Goal: Transaction & Acquisition: Purchase product/service

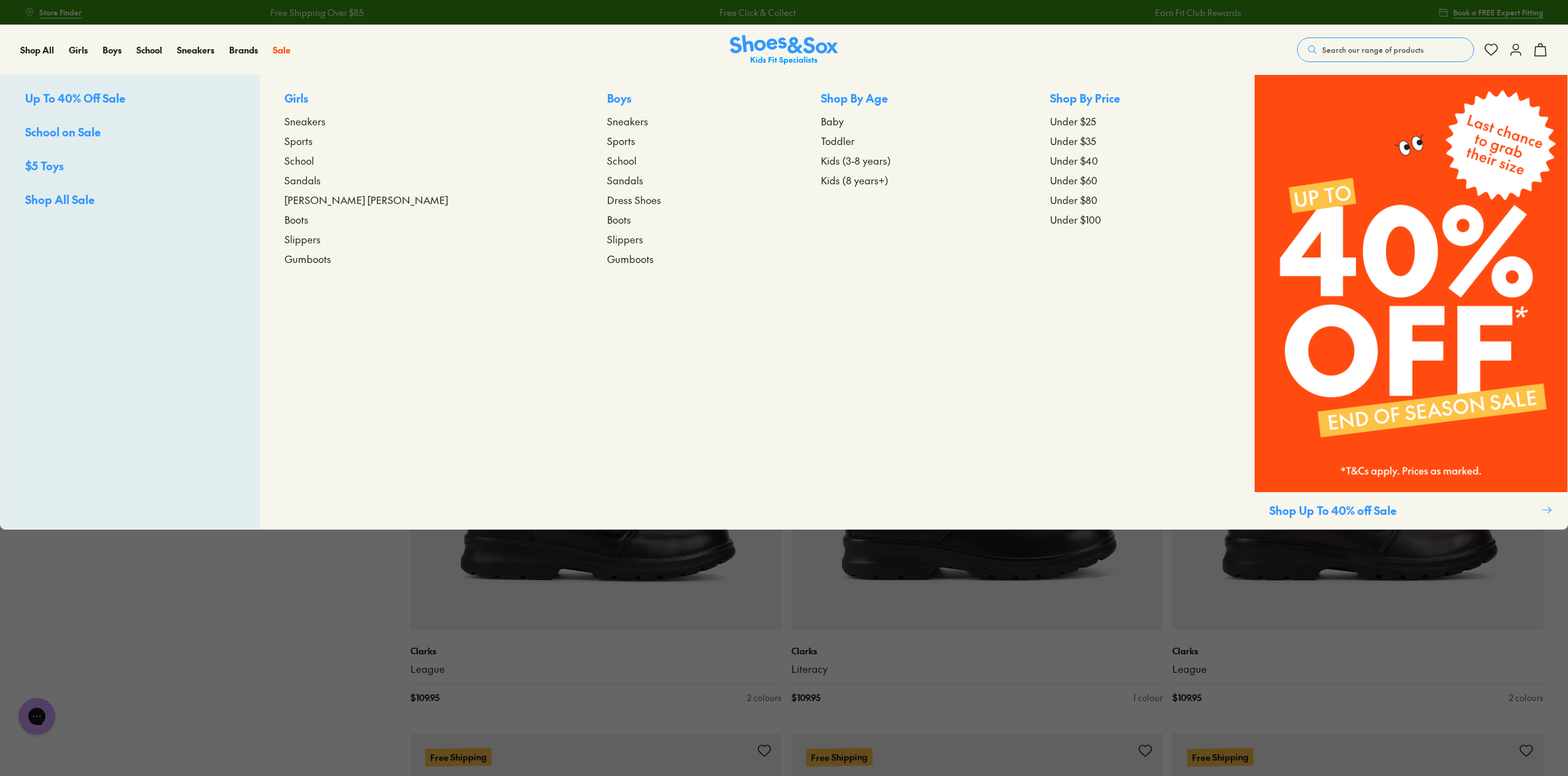
click at [314, 158] on span "School" at bounding box center [299, 160] width 30 height 14
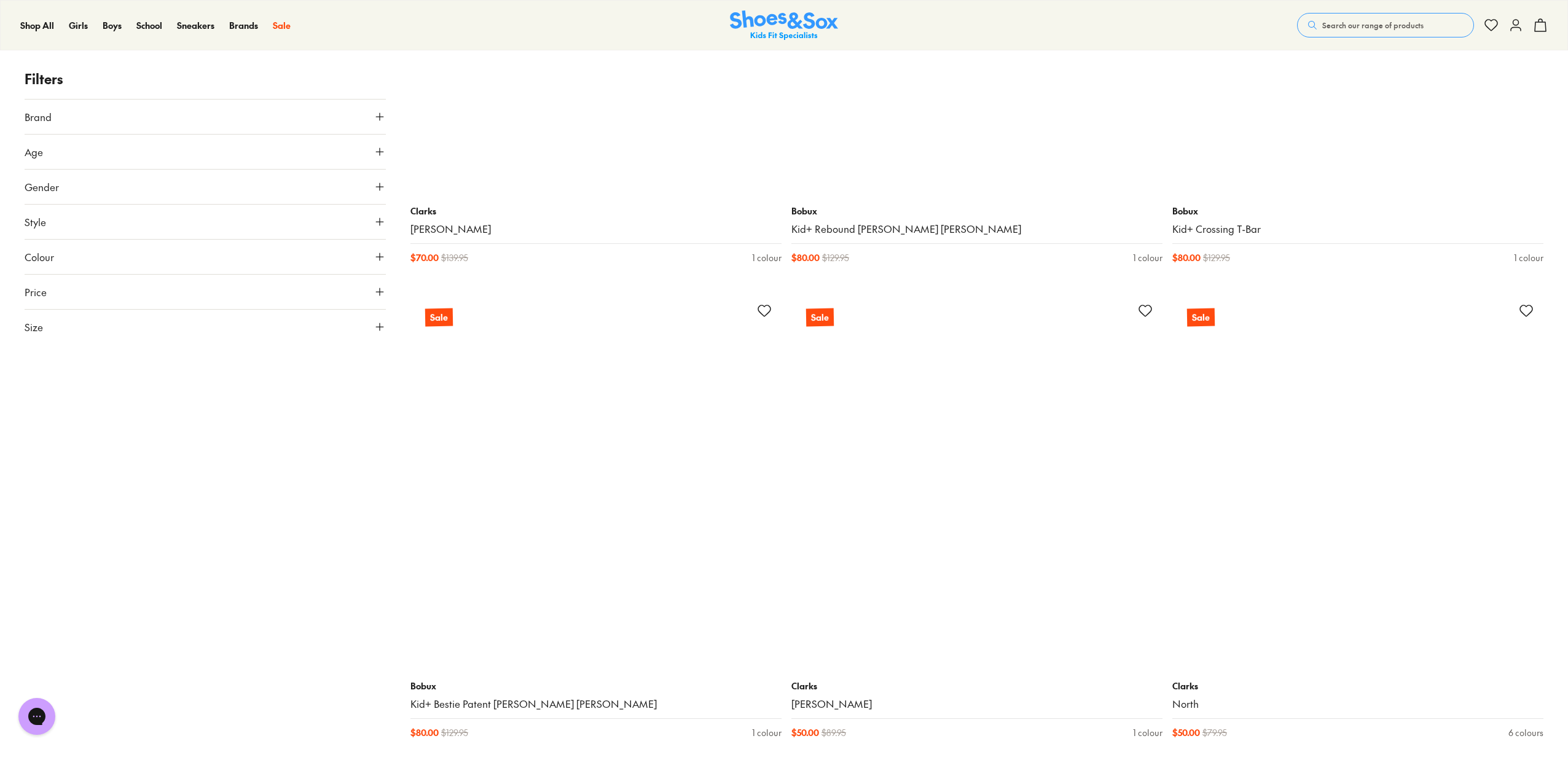
scroll to position [1966, 0]
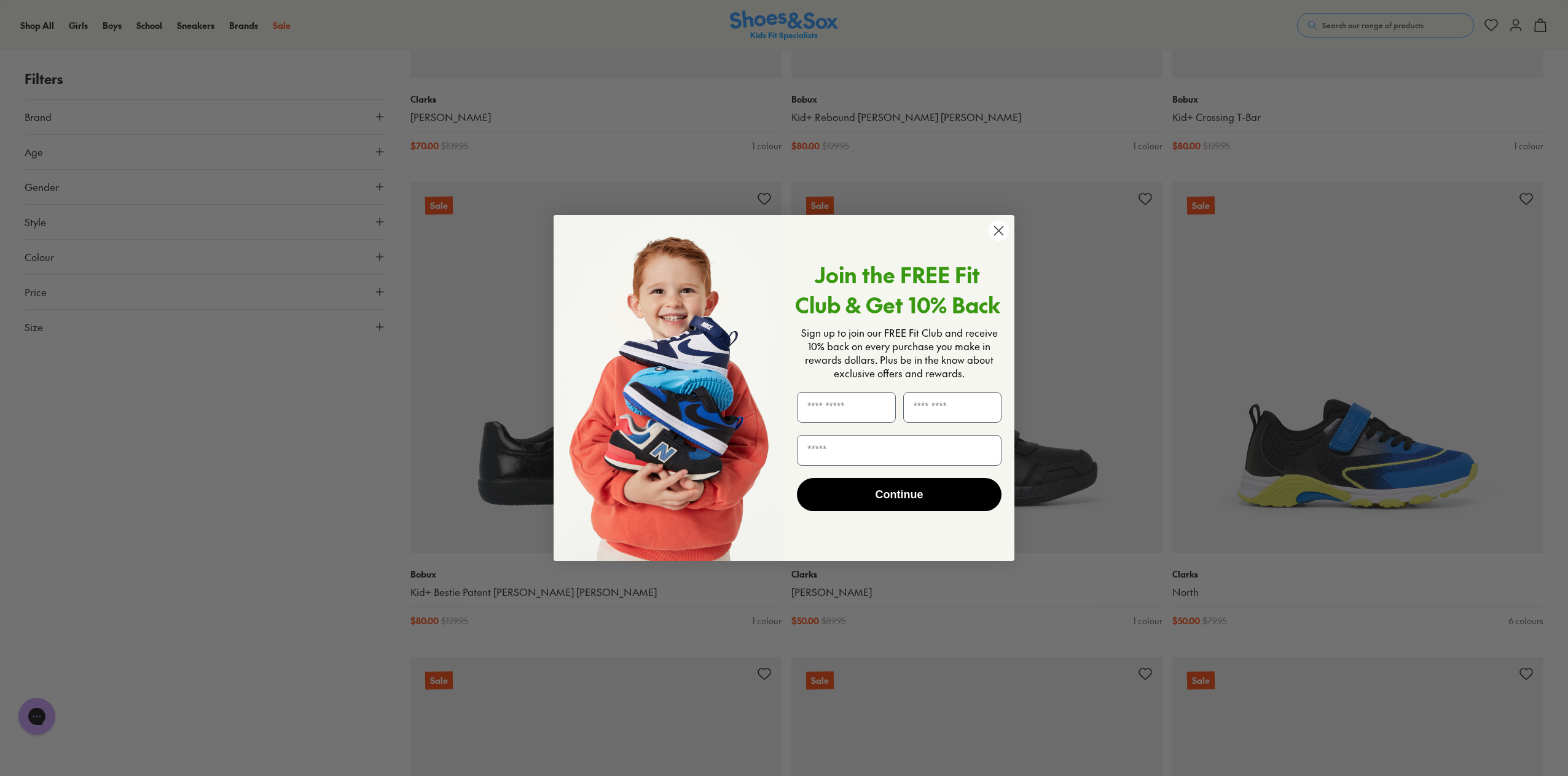
click at [1000, 230] on circle "Close dialog" at bounding box center [998, 230] width 20 height 20
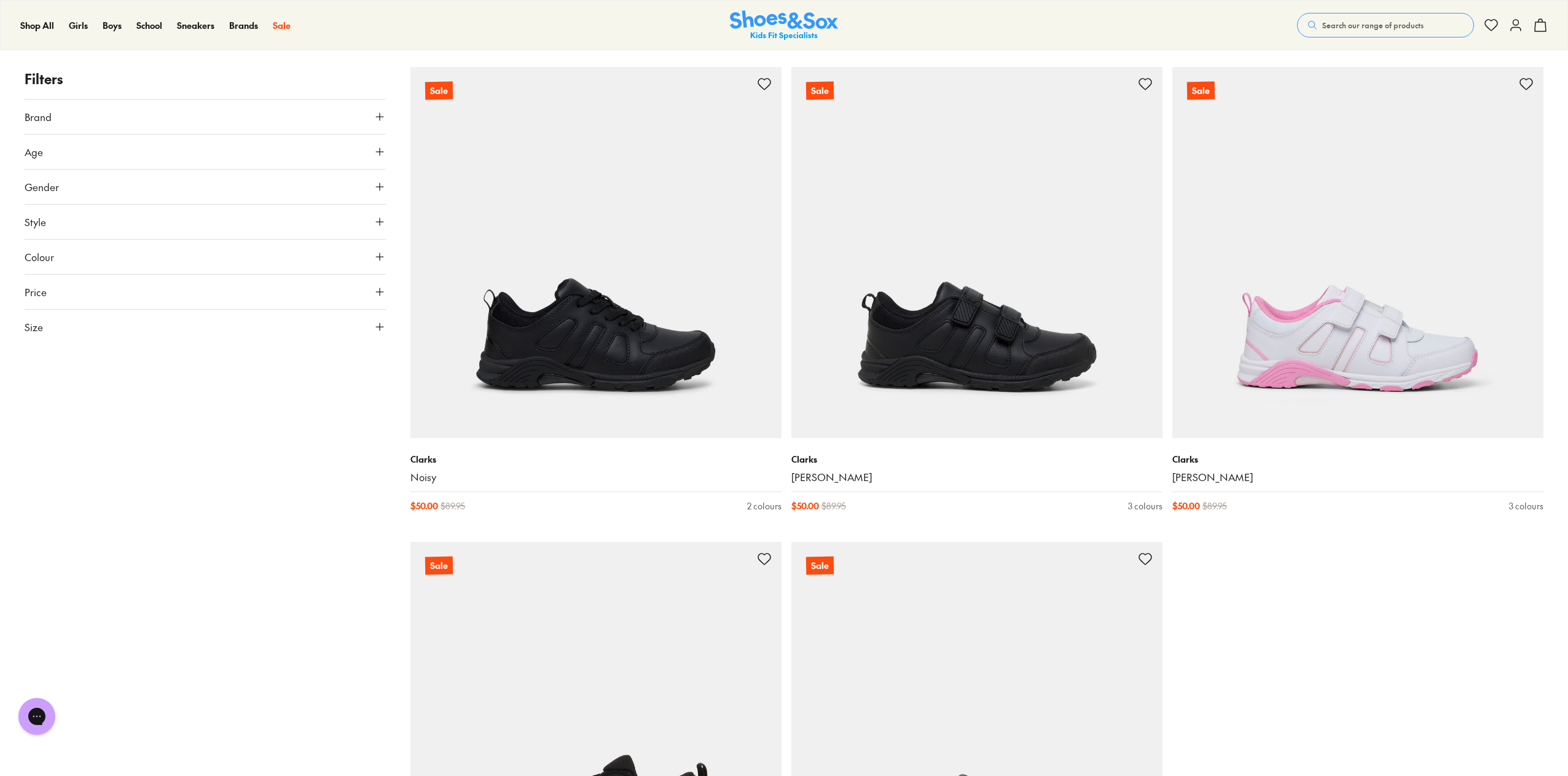
scroll to position [3502, 0]
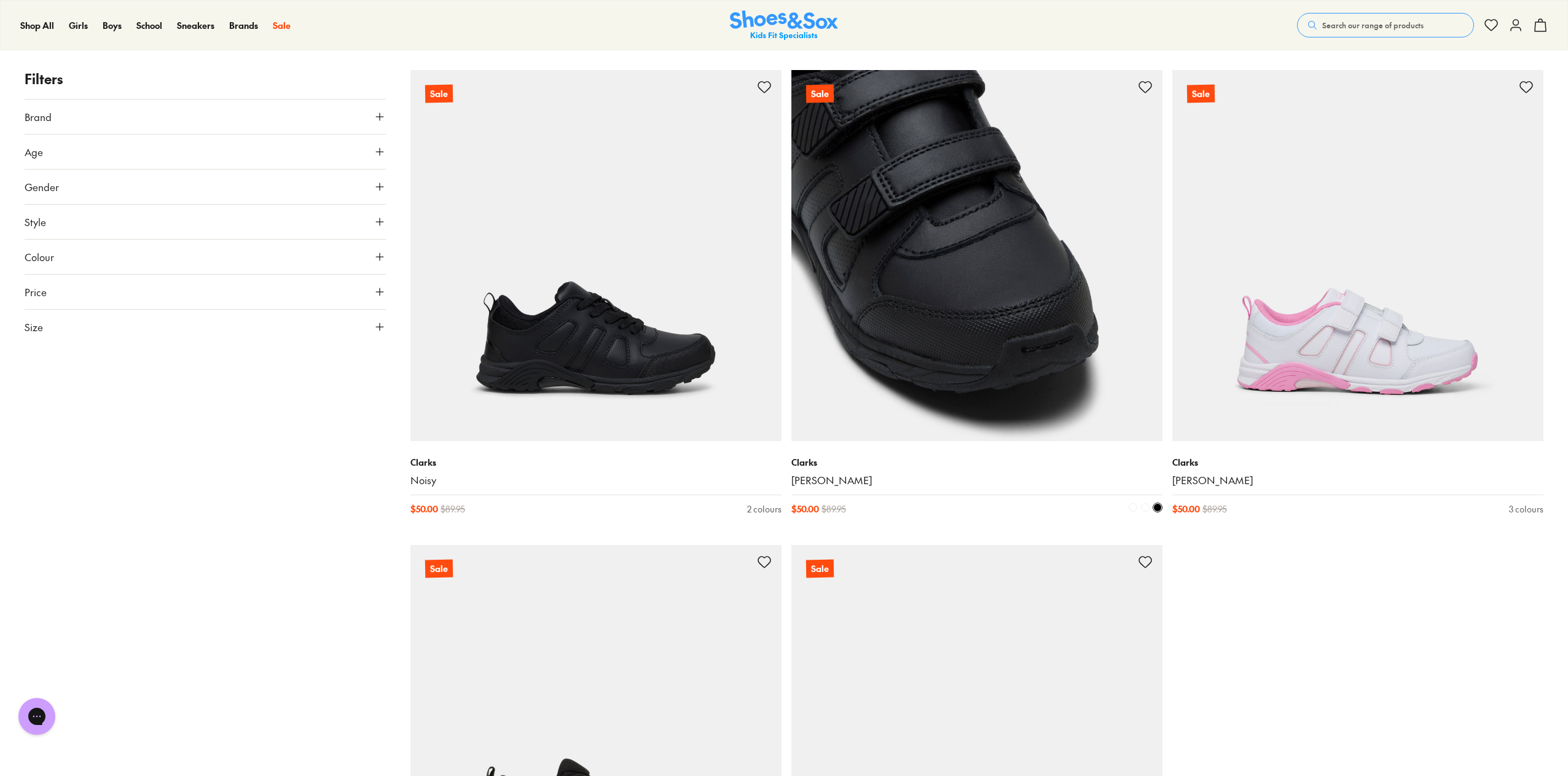
click at [909, 347] on img at bounding box center [977, 256] width 371 height 371
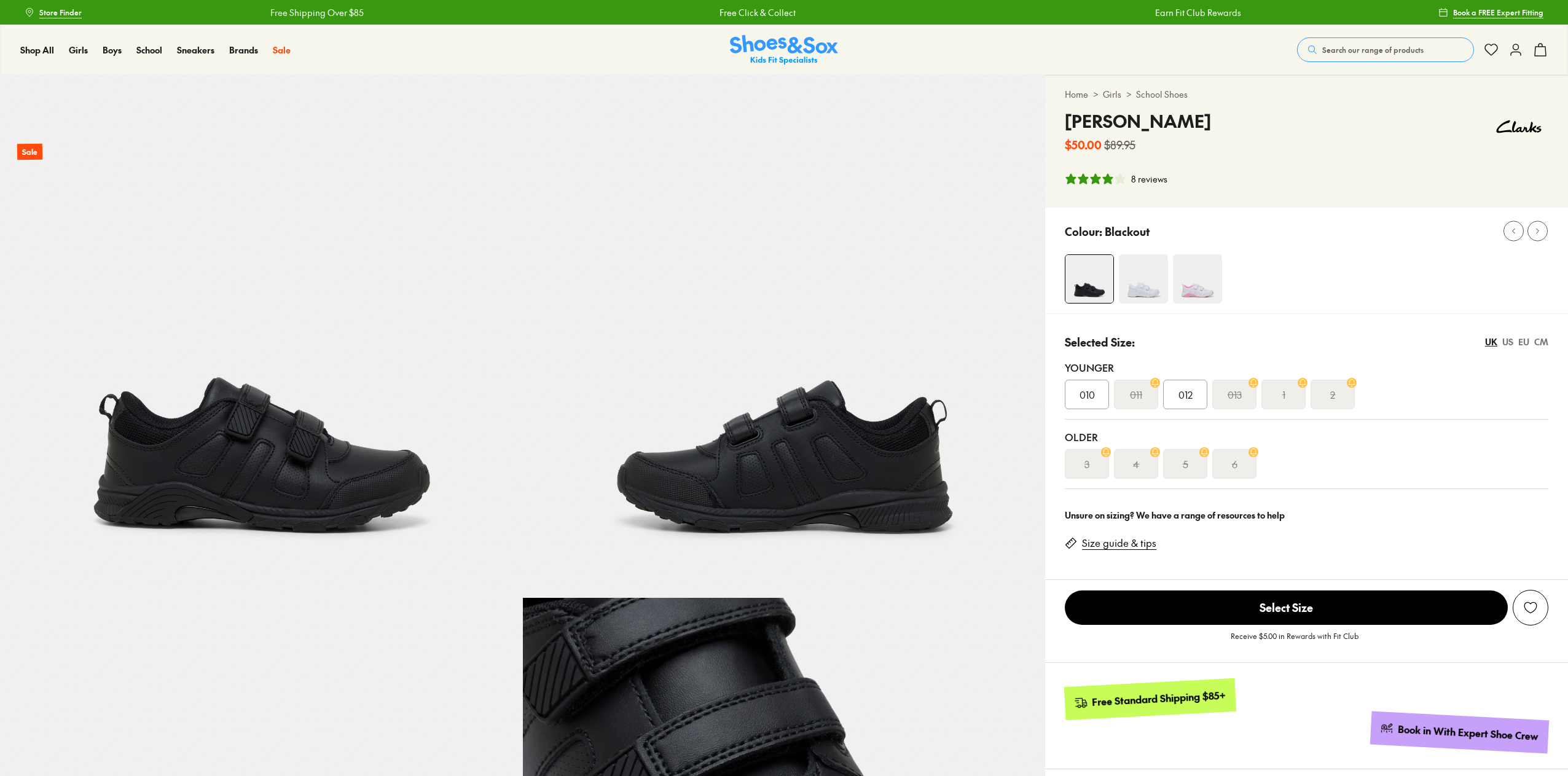
select select "*"
